Goal: Task Accomplishment & Management: Manage account settings

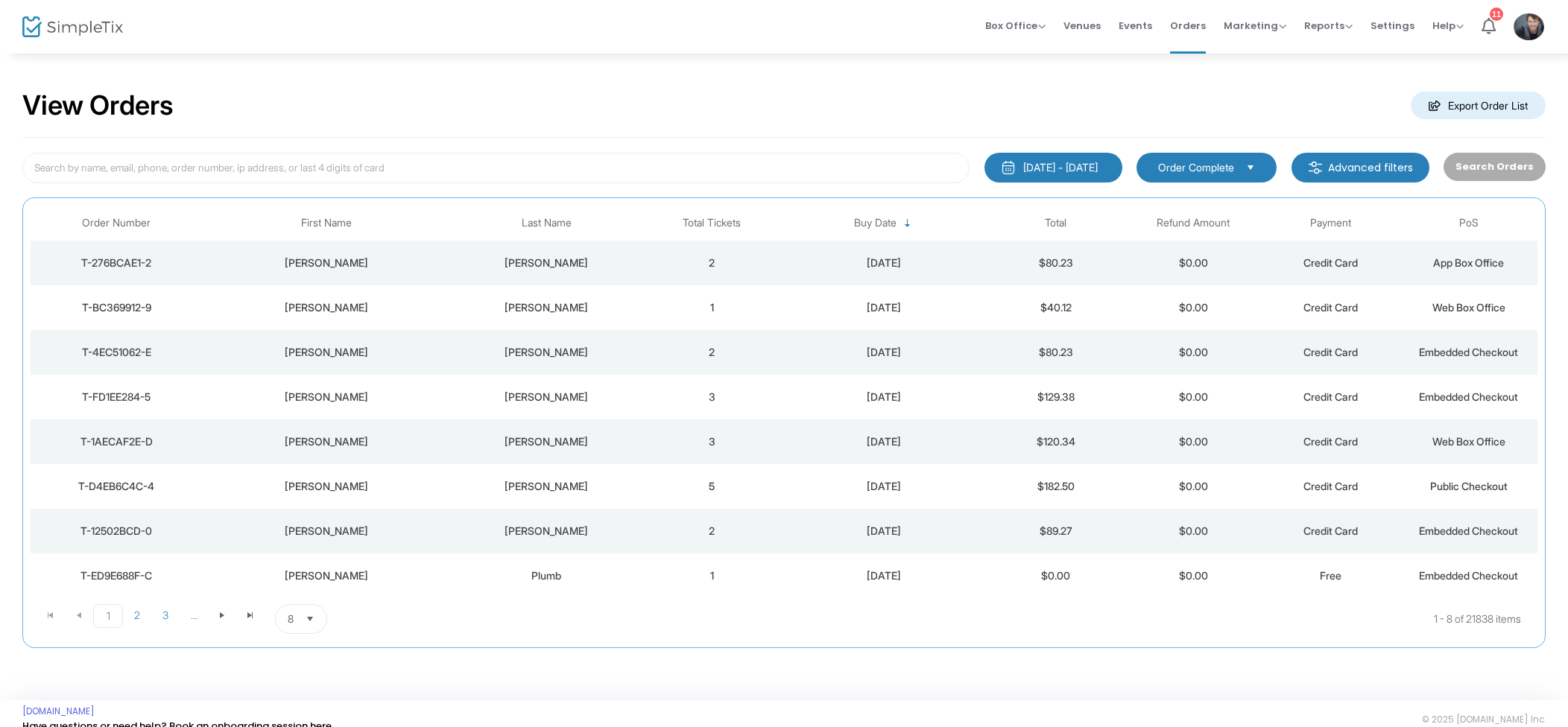
drag, startPoint x: 655, startPoint y: 261, endPoint x: 665, endPoint y: 261, distance: 10.0
click at [655, 261] on td "2" at bounding box center [712, 263] width 138 height 45
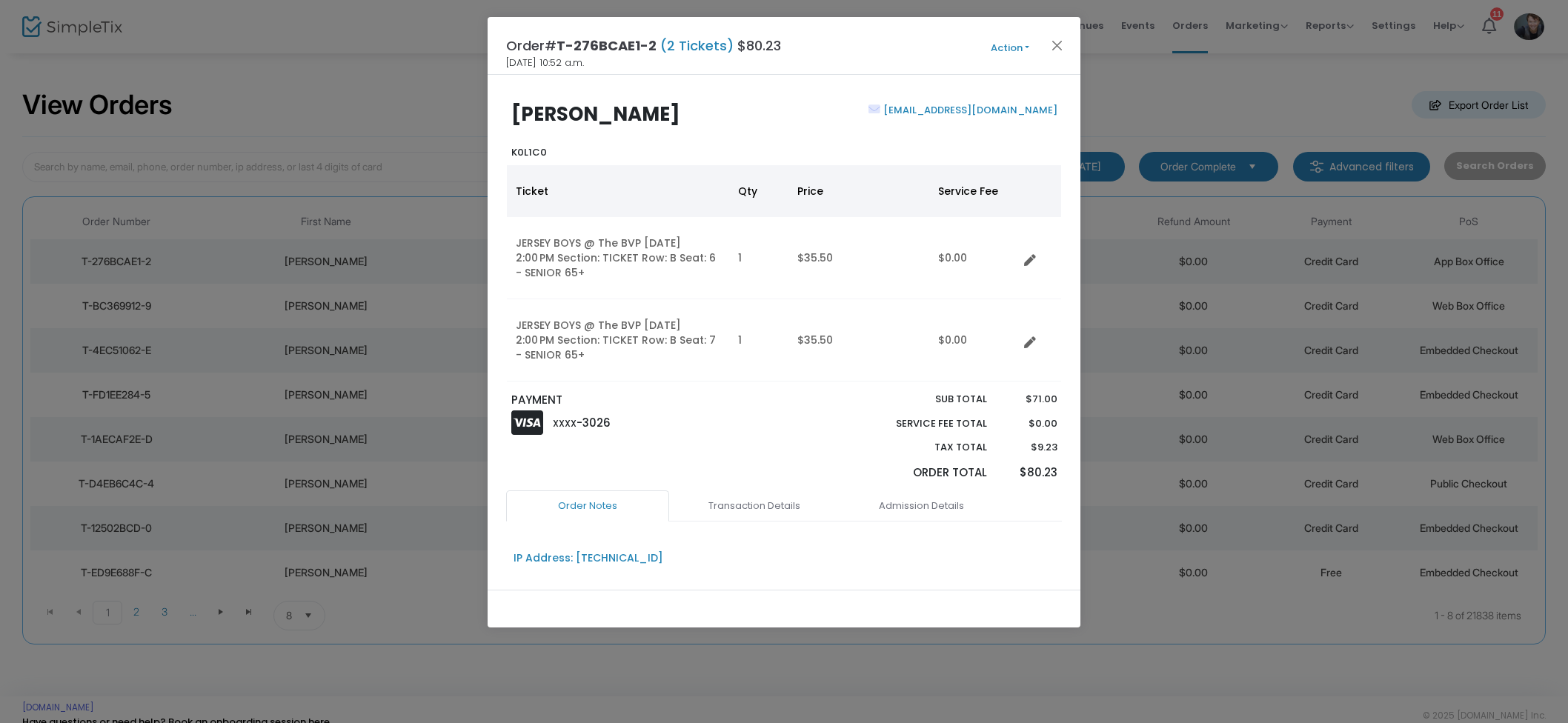
click at [1009, 50] on button "Action" at bounding box center [1009, 48] width 89 height 16
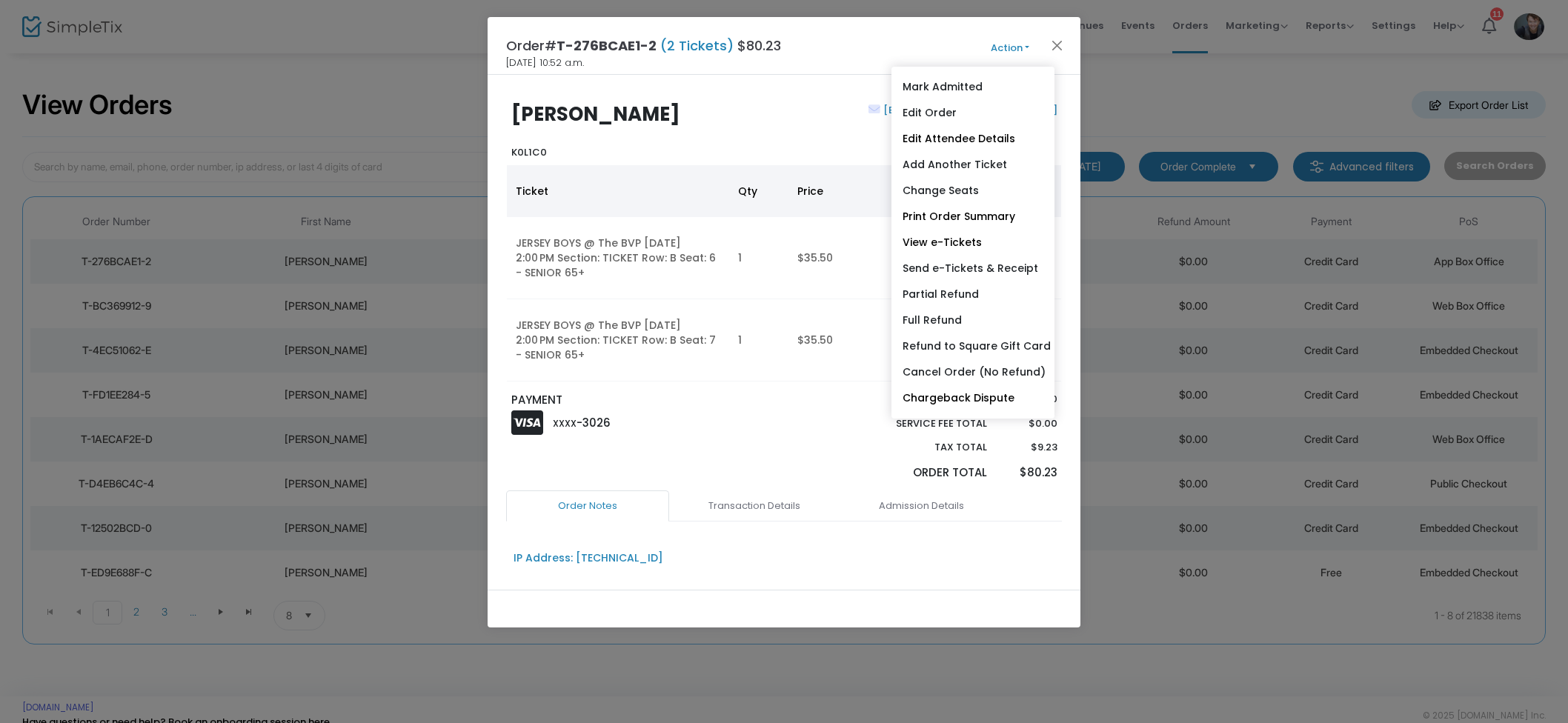
click at [947, 116] on link "Edit Order" at bounding box center [973, 113] width 163 height 26
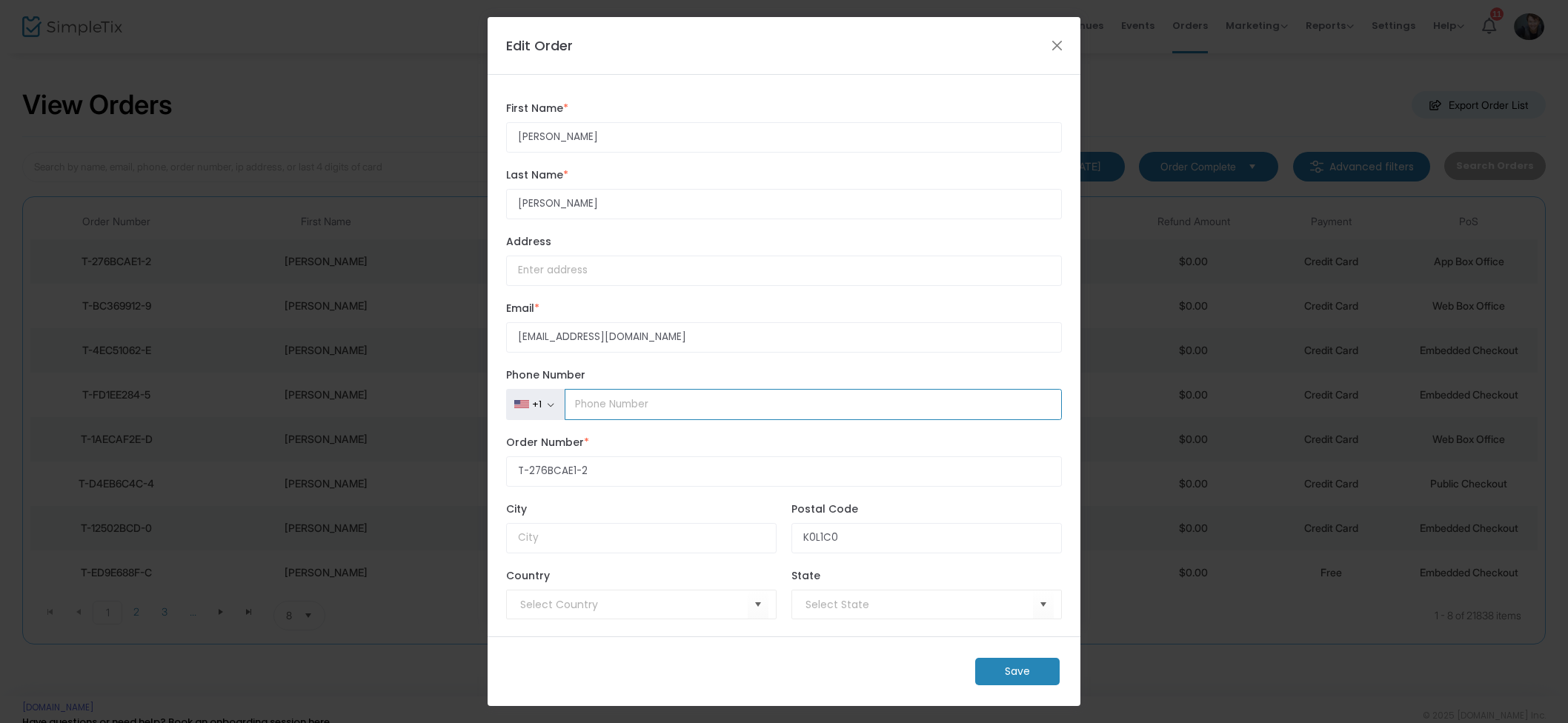
click at [661, 406] on input "Phone Number" at bounding box center [813, 405] width 497 height 31
type input "(0"
type input "[PHONE_NUMBER]"
click at [1026, 669] on m-button "Save" at bounding box center [1017, 672] width 85 height 28
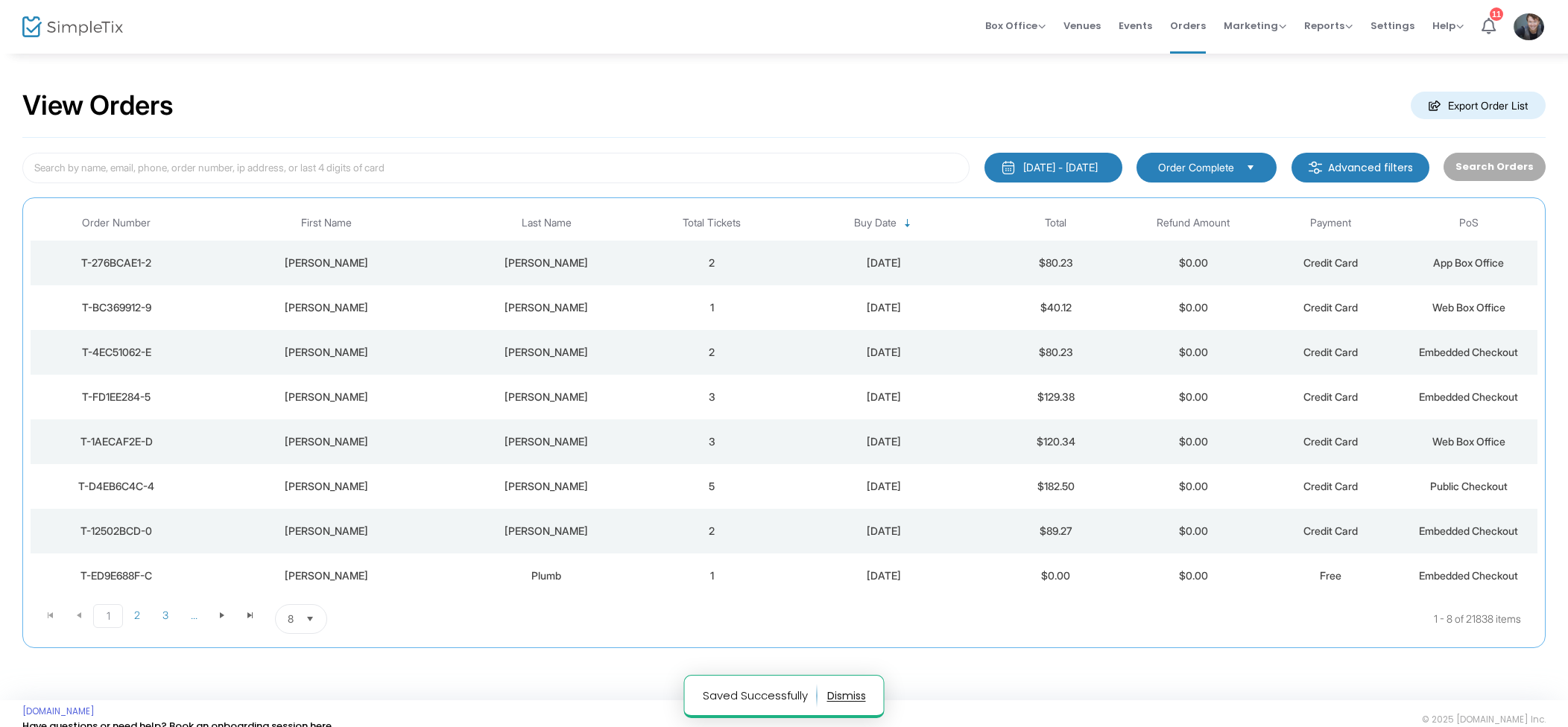
click at [716, 264] on td "2" at bounding box center [712, 263] width 138 height 45
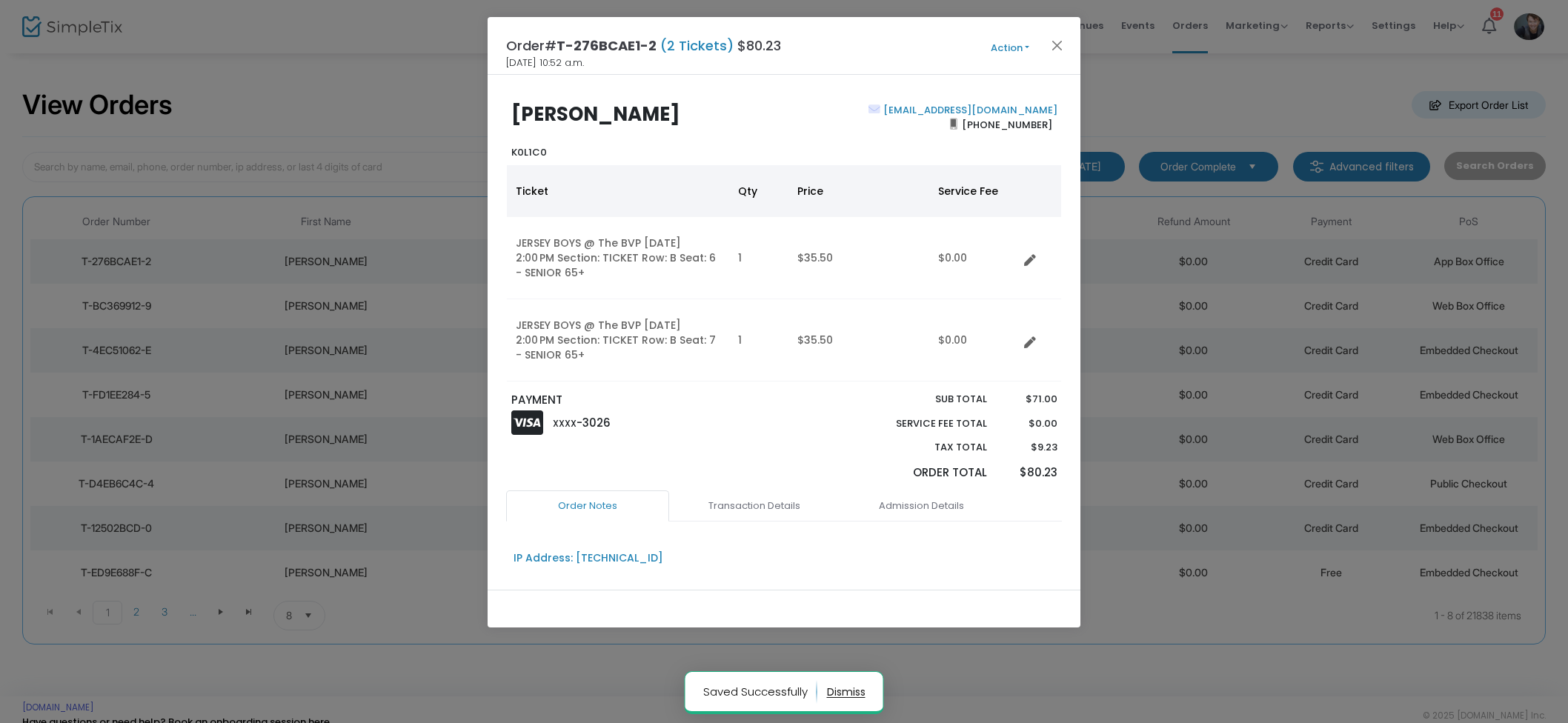
click at [1015, 49] on button "Action" at bounding box center [1009, 48] width 89 height 16
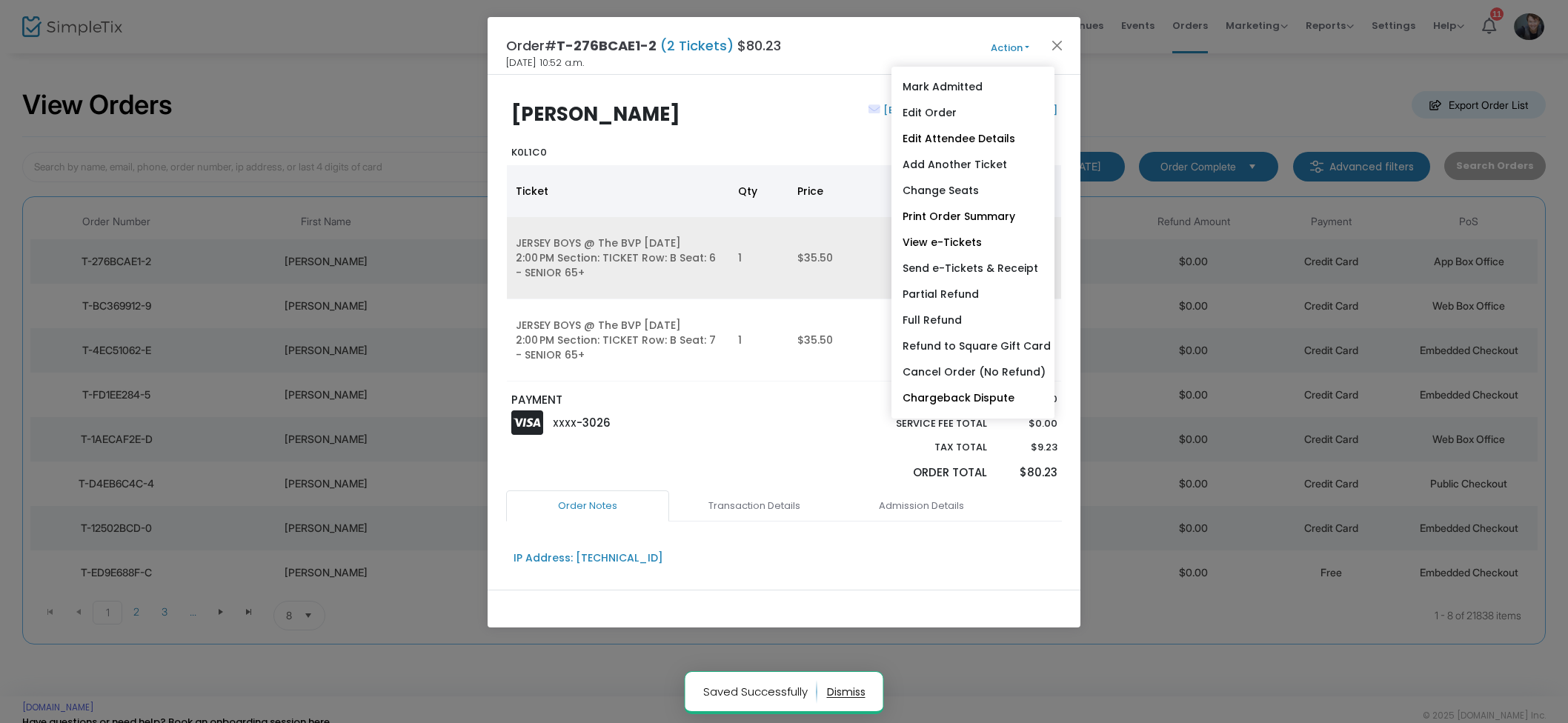
click at [955, 238] on link "View e-Tickets" at bounding box center [973, 243] width 163 height 26
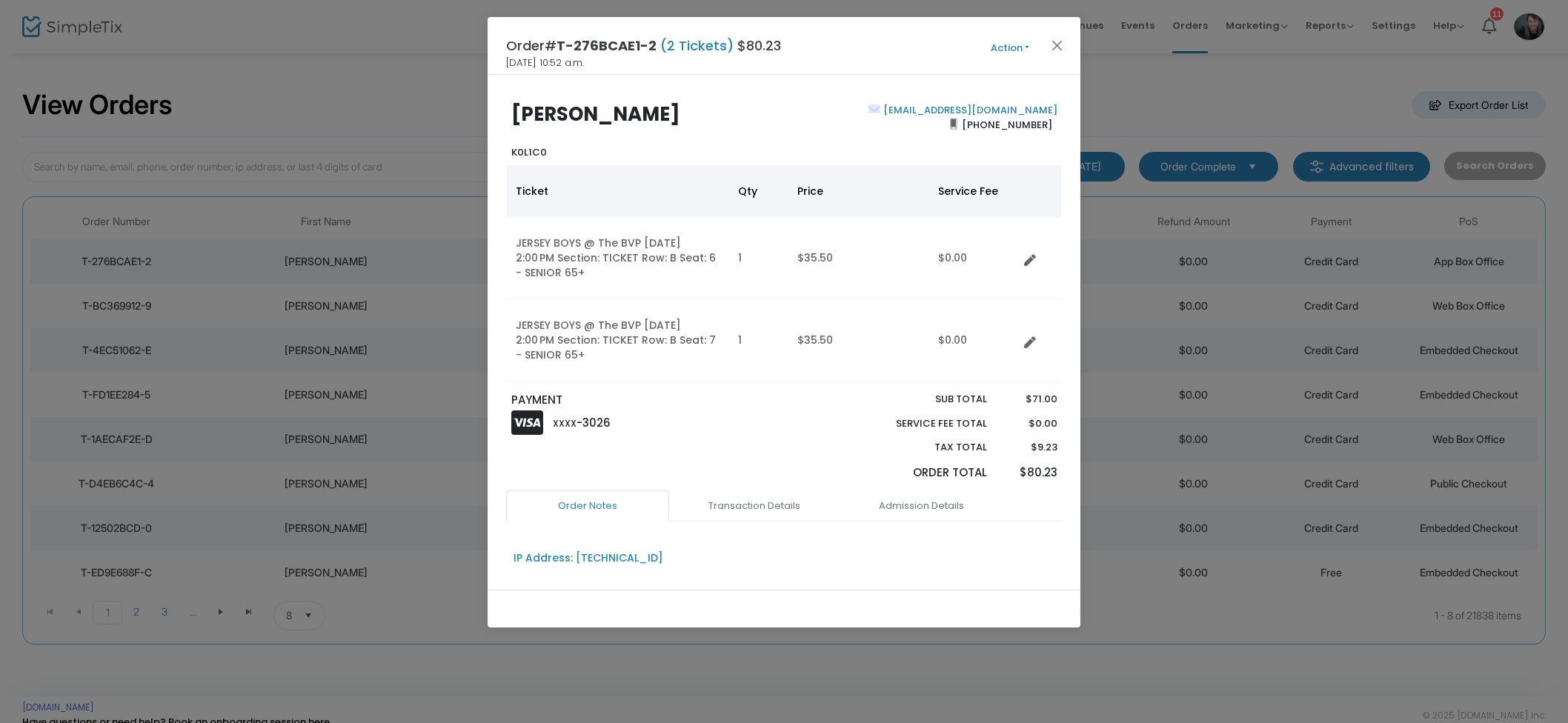
click at [1015, 45] on button "Action" at bounding box center [1009, 48] width 89 height 16
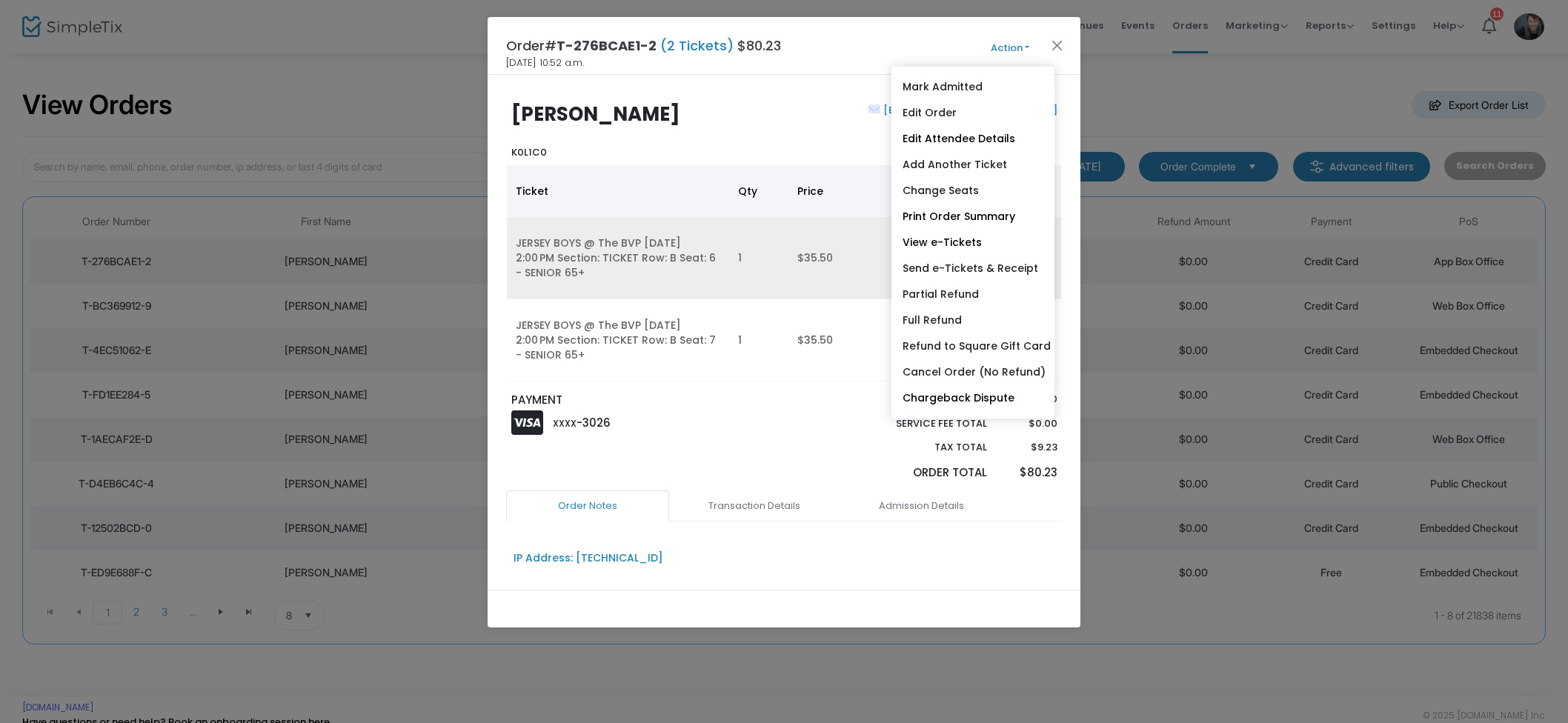
click at [975, 243] on link "View e-Tickets" at bounding box center [973, 243] width 163 height 26
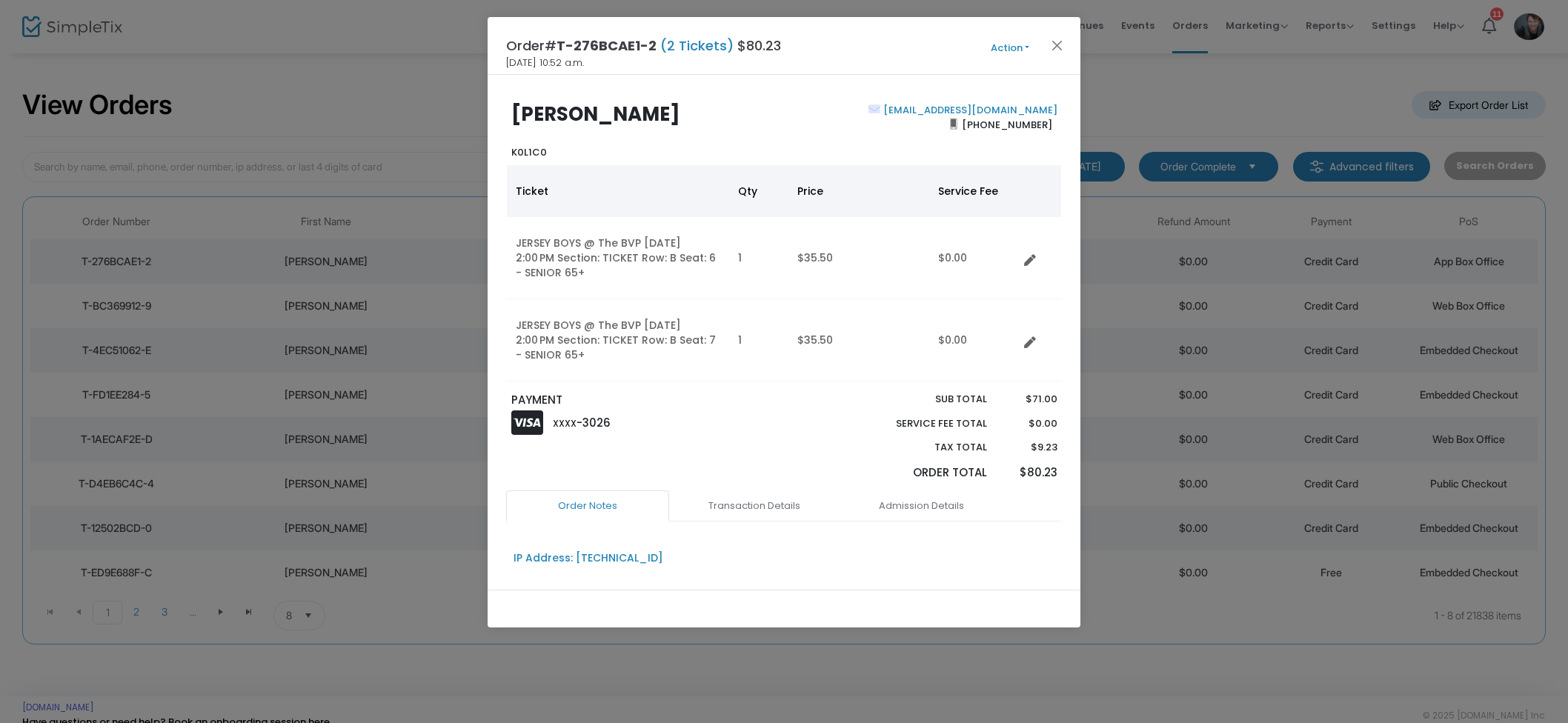
click at [1019, 47] on button "Action" at bounding box center [1009, 48] width 89 height 16
